Goal: Communication & Community: Answer question/provide support

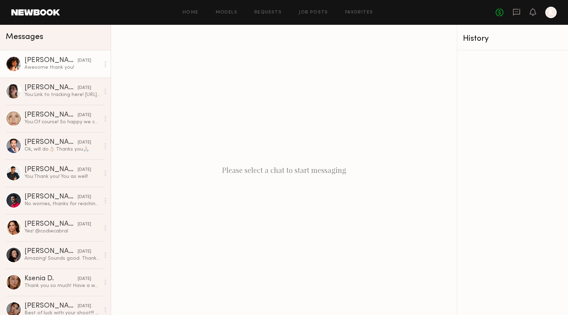
click at [54, 73] on link "[PERSON_NAME] [DATE] Awesome thank you!" at bounding box center [55, 63] width 111 height 27
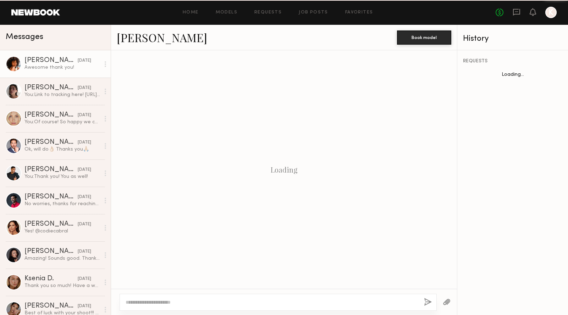
scroll to position [577, 0]
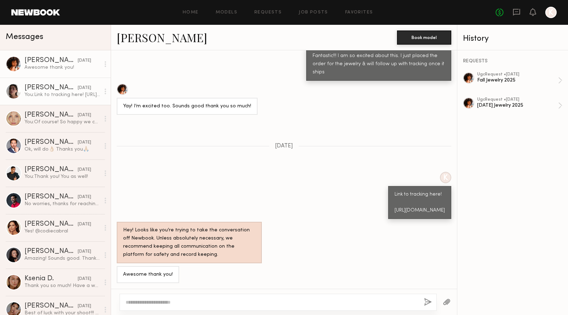
click at [53, 88] on div "[PERSON_NAME]" at bounding box center [50, 87] width 53 height 7
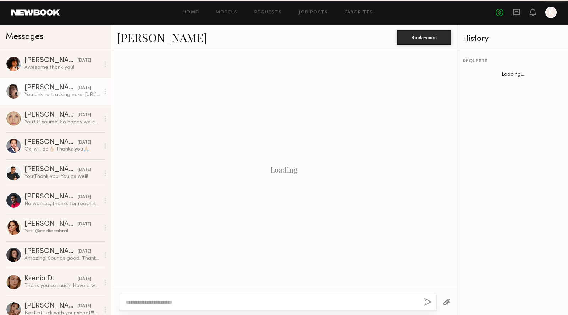
scroll to position [723, 0]
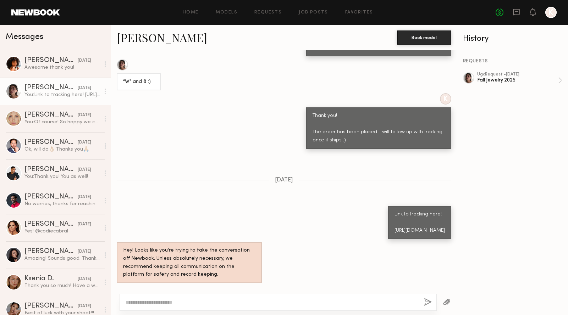
drag, startPoint x: 336, startPoint y: 232, endPoint x: 310, endPoint y: 205, distance: 37.9
click at [388, 206] on div "Link to tracking here! [URL][DOMAIN_NAME]" at bounding box center [419, 222] width 63 height 33
copy div "[URL][DOMAIN_NAME]"
click at [47, 68] on div "Awesome thank you!" at bounding box center [62, 67] width 76 height 7
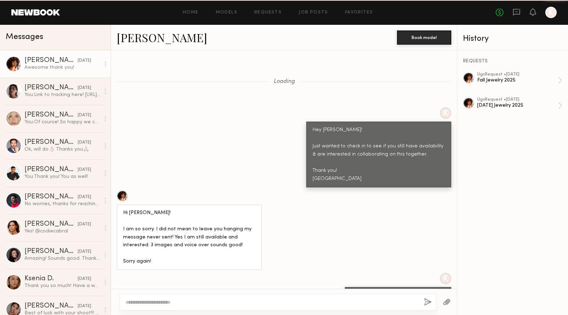
scroll to position [577, 0]
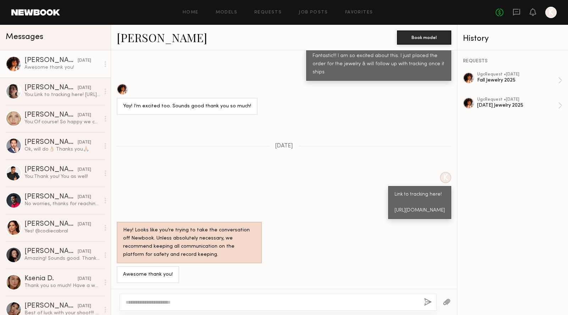
drag, startPoint x: 339, startPoint y: 213, endPoint x: 311, endPoint y: 188, distance: 37.9
click at [388, 188] on div "Link to tracking here! [URL][DOMAIN_NAME]" at bounding box center [419, 202] width 63 height 33
copy div "[URL][DOMAIN_NAME]"
